Goal: Navigation & Orientation: Find specific page/section

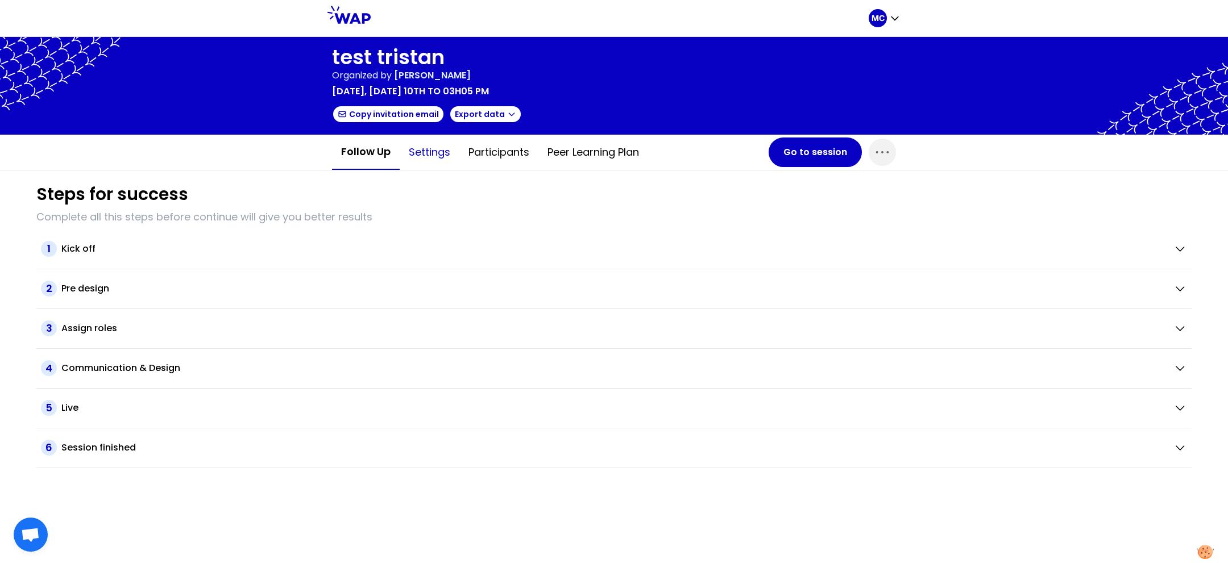
click at [446, 148] on button "Settings" at bounding box center [430, 152] width 60 height 34
click at [577, 154] on button "Peer learning plan" at bounding box center [593, 152] width 110 height 34
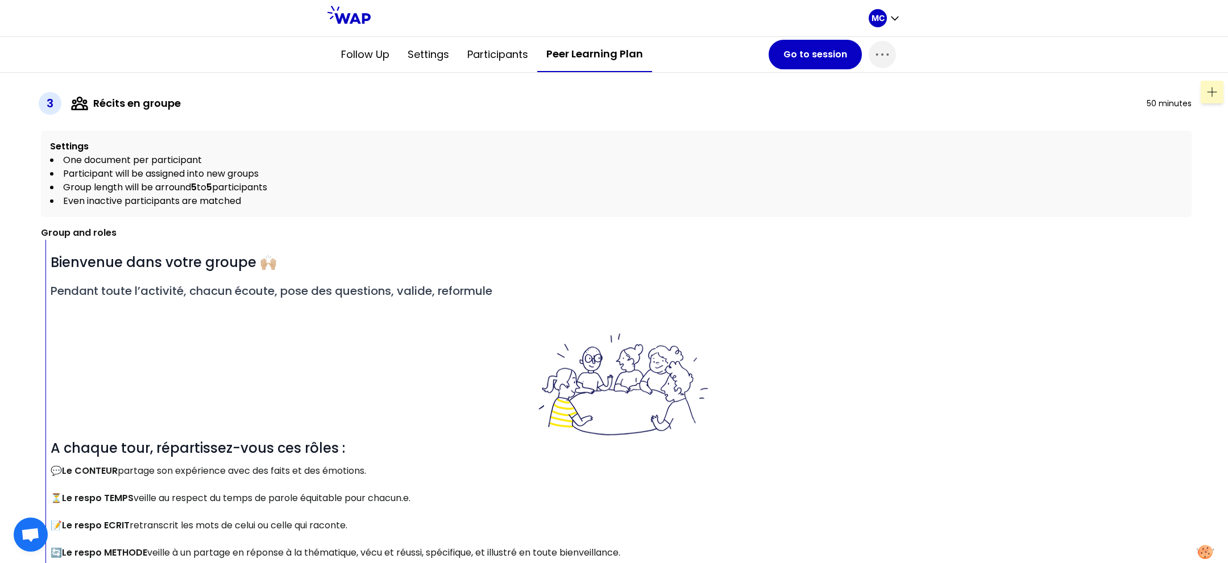
scroll to position [966, 0]
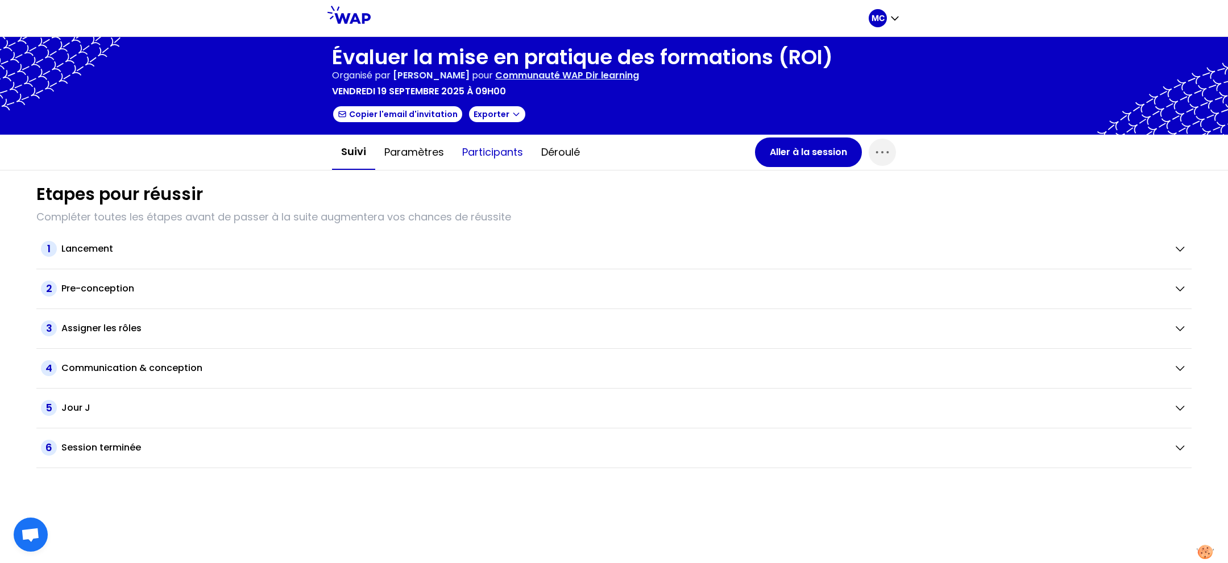
click at [493, 152] on button "Participants" at bounding box center [492, 152] width 79 height 34
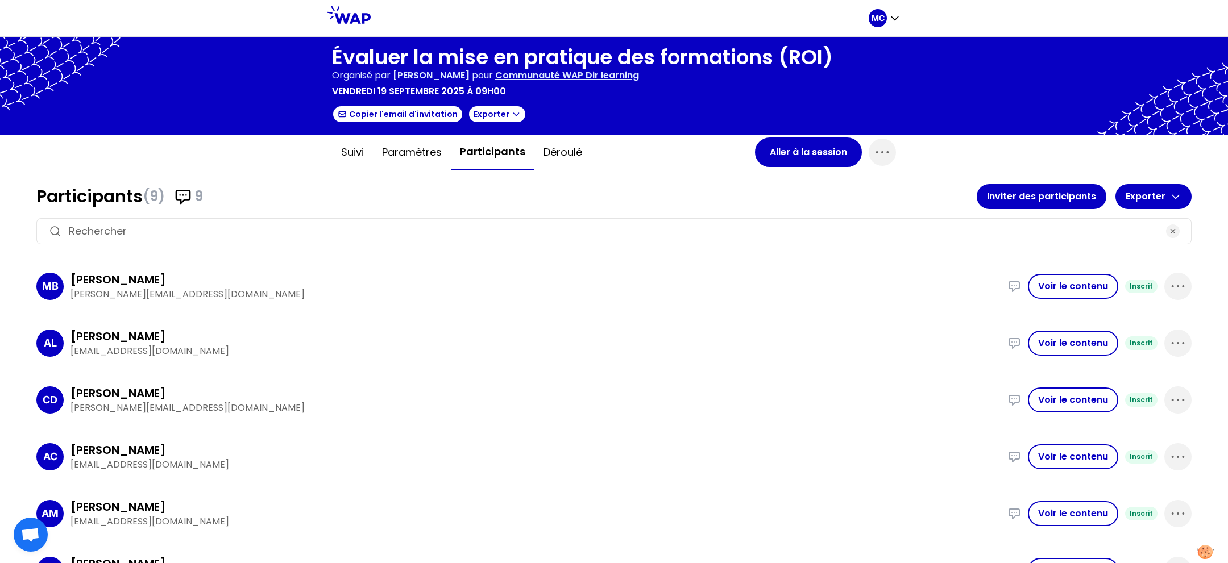
scroll to position [199, 0]
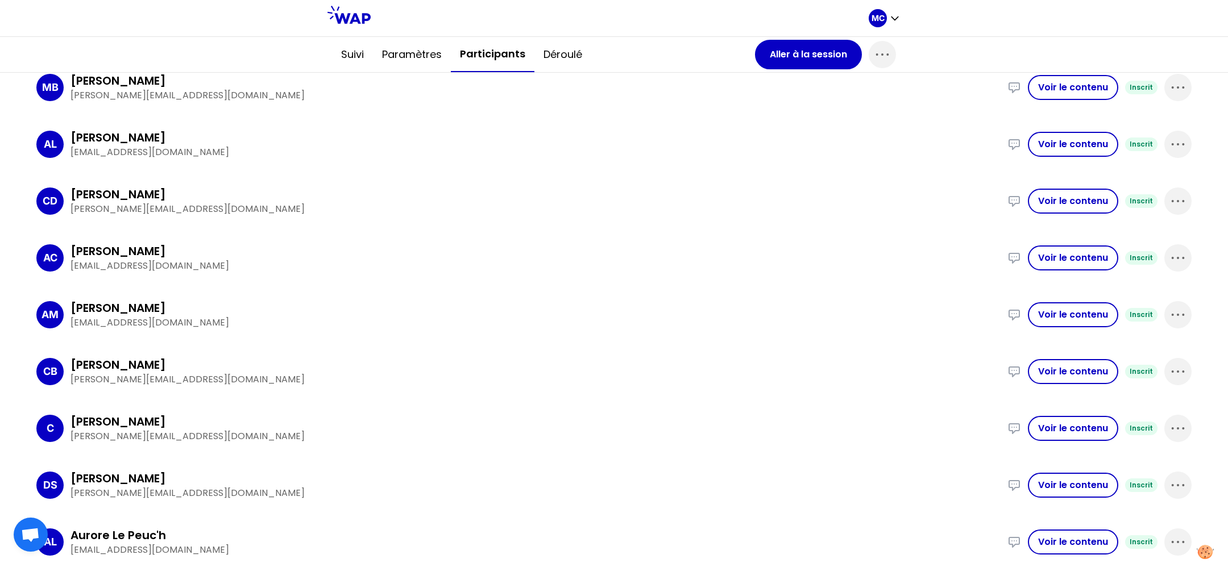
click at [561, 348] on div "CB [PERSON_NAME] [PERSON_NAME][EMAIL_ADDRESS][DOMAIN_NAME] Implémenté une forma…" at bounding box center [613, 372] width 1155 height 48
